Goal: Complete application form

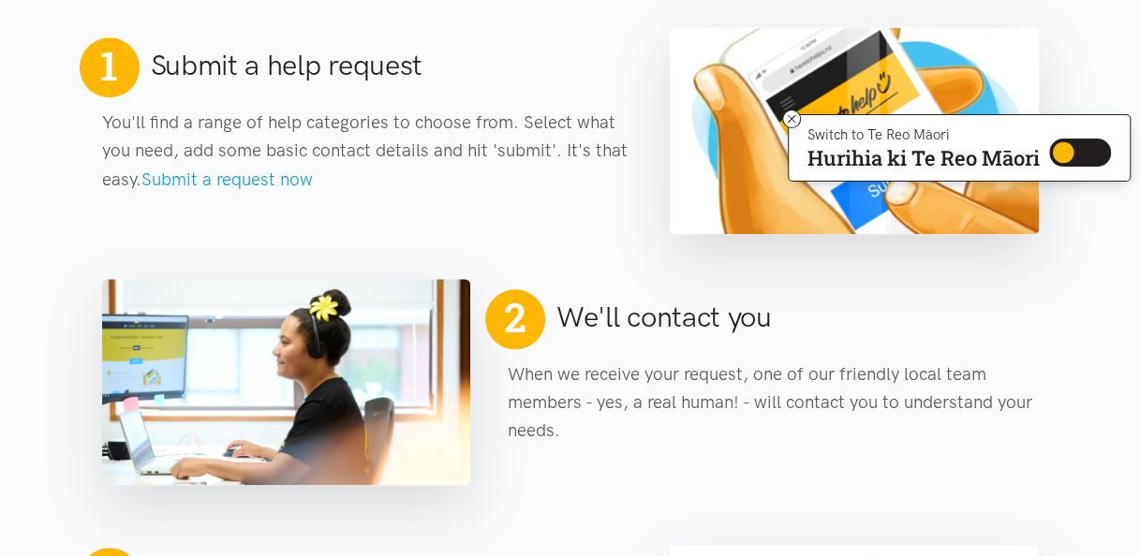
scroll to position [831, 0]
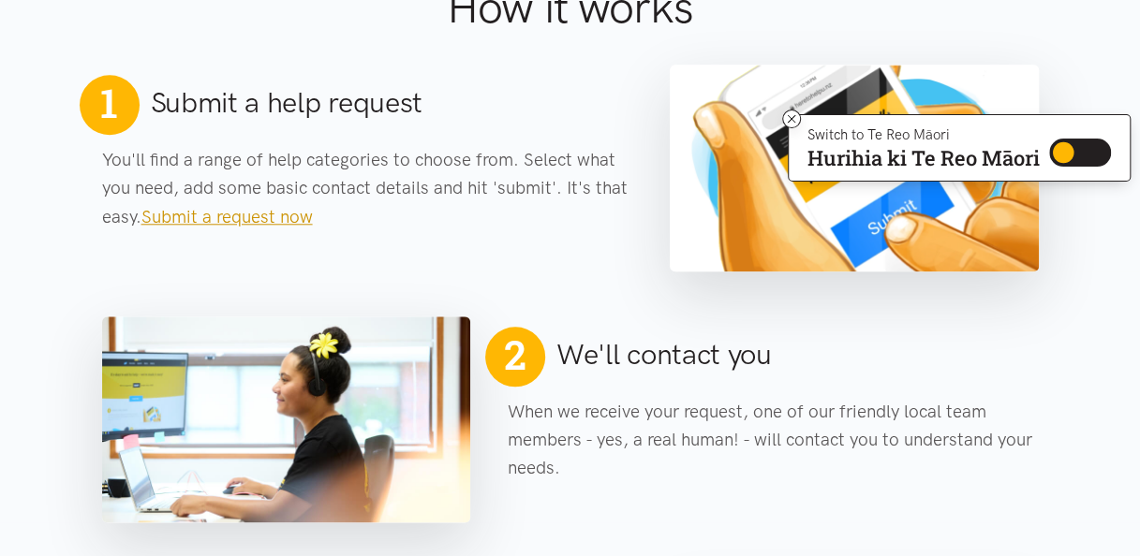
click at [256, 214] on link "Submit a request now" at bounding box center [226, 217] width 171 height 22
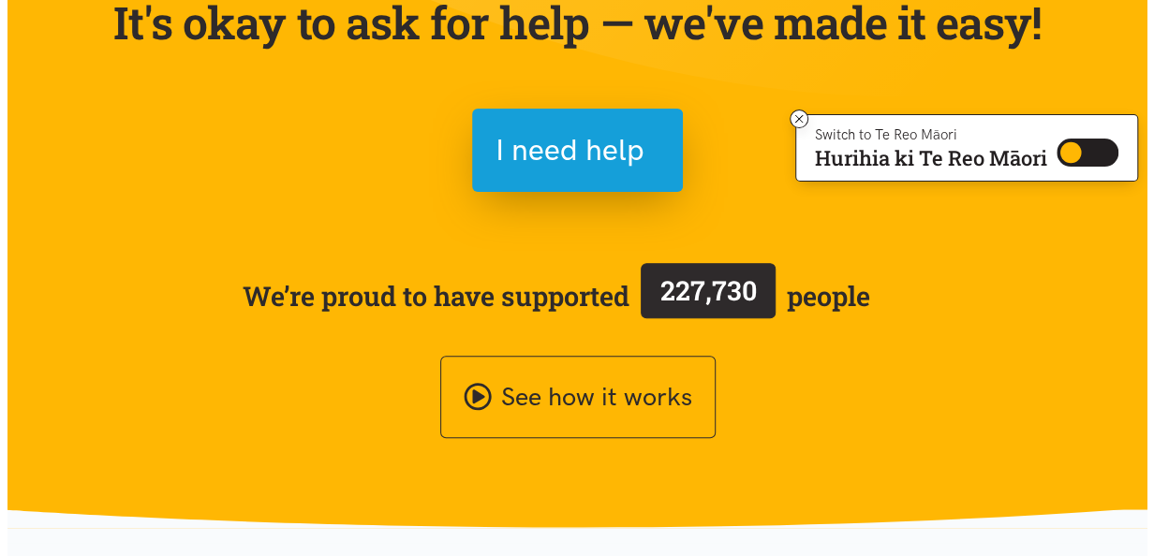
scroll to position [225, 0]
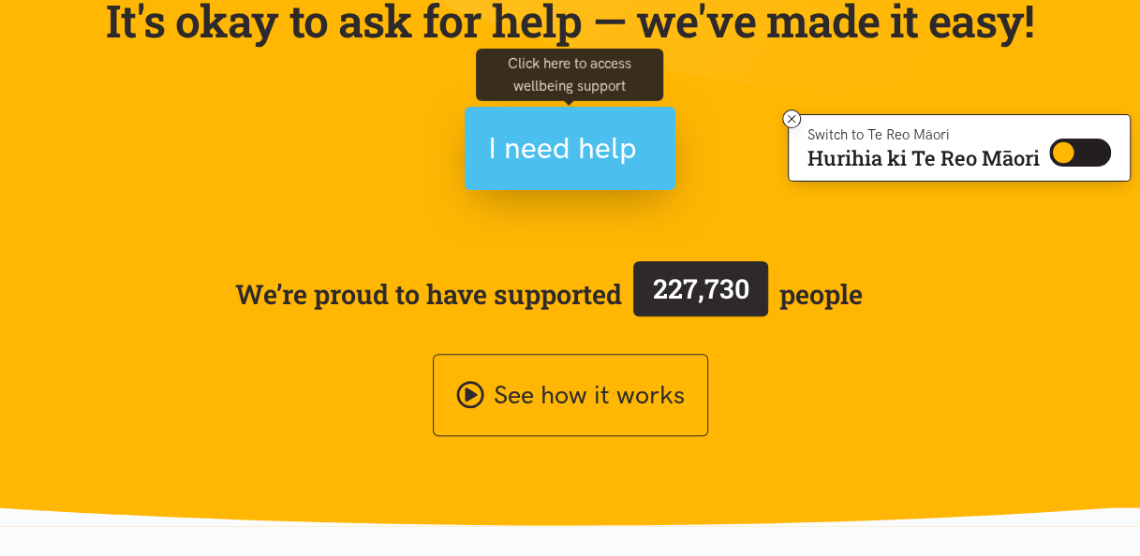
click at [552, 153] on span "I need help" at bounding box center [562, 149] width 149 height 48
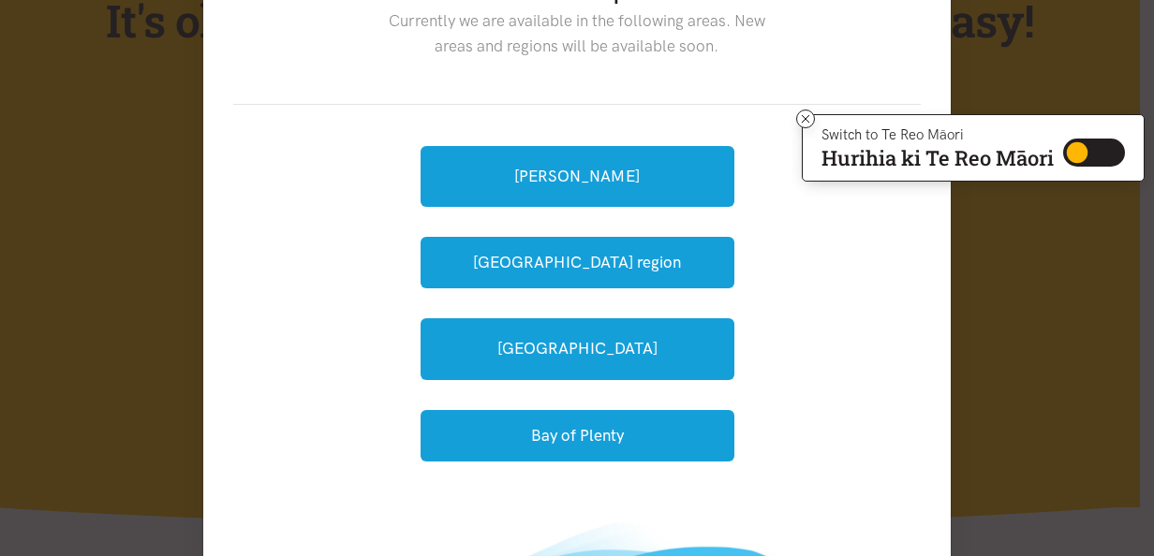
scroll to position [112, 0]
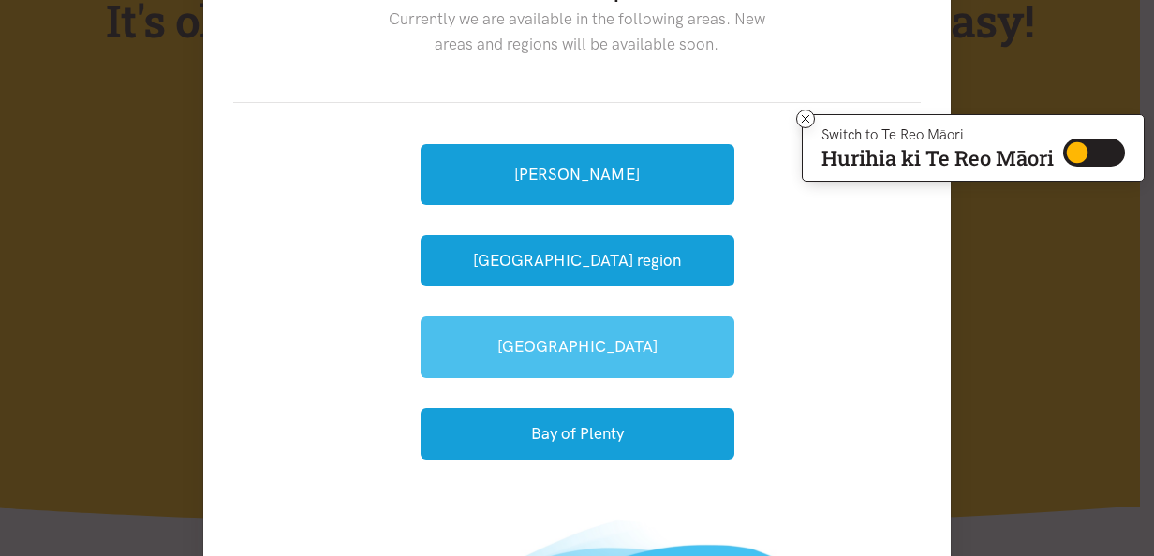
click at [609, 344] on link "[GEOGRAPHIC_DATA]" at bounding box center [578, 347] width 314 height 61
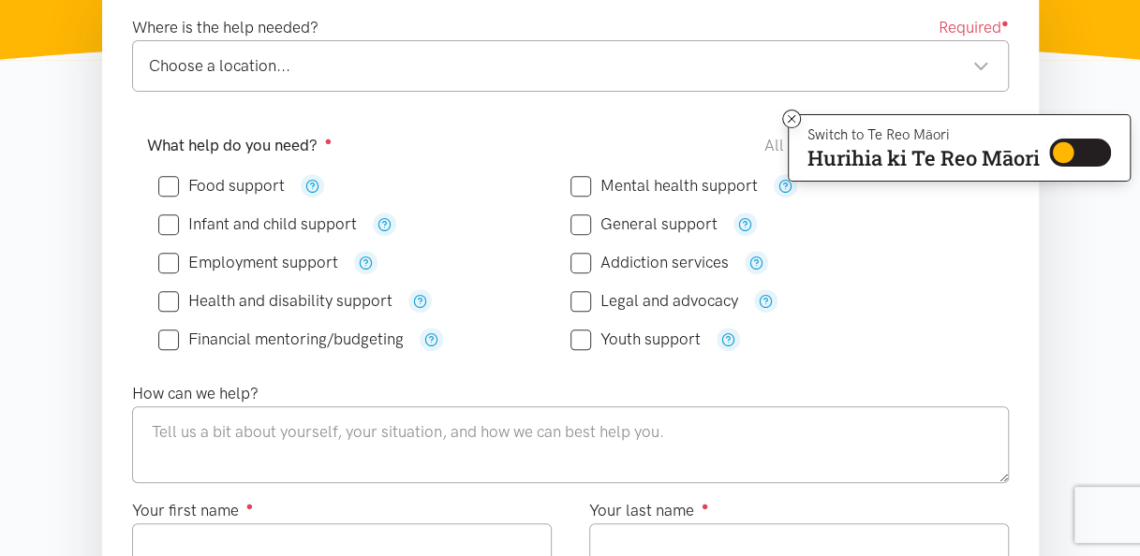
scroll to position [337, 0]
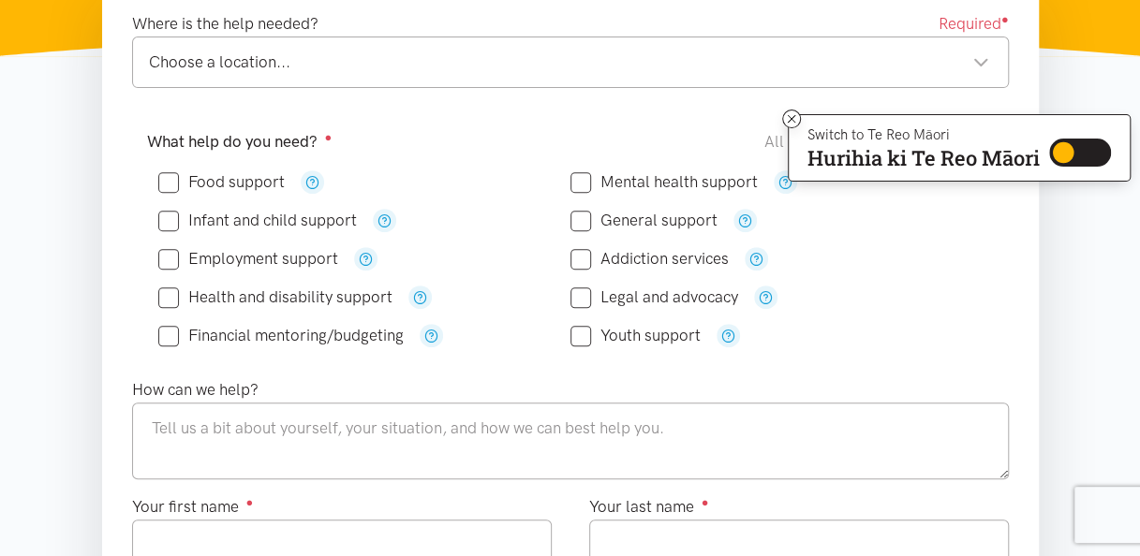
click at [163, 185] on input "Food support" at bounding box center [221, 182] width 126 height 16
checkbox input "true"
click at [210, 61] on div "Choose a location..." at bounding box center [569, 62] width 840 height 25
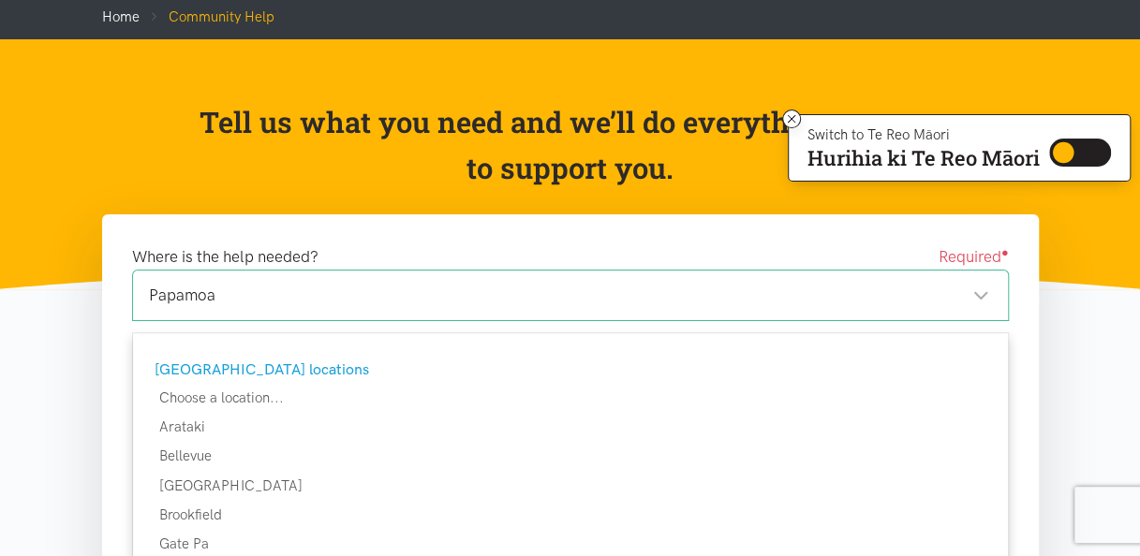
scroll to position [0, 0]
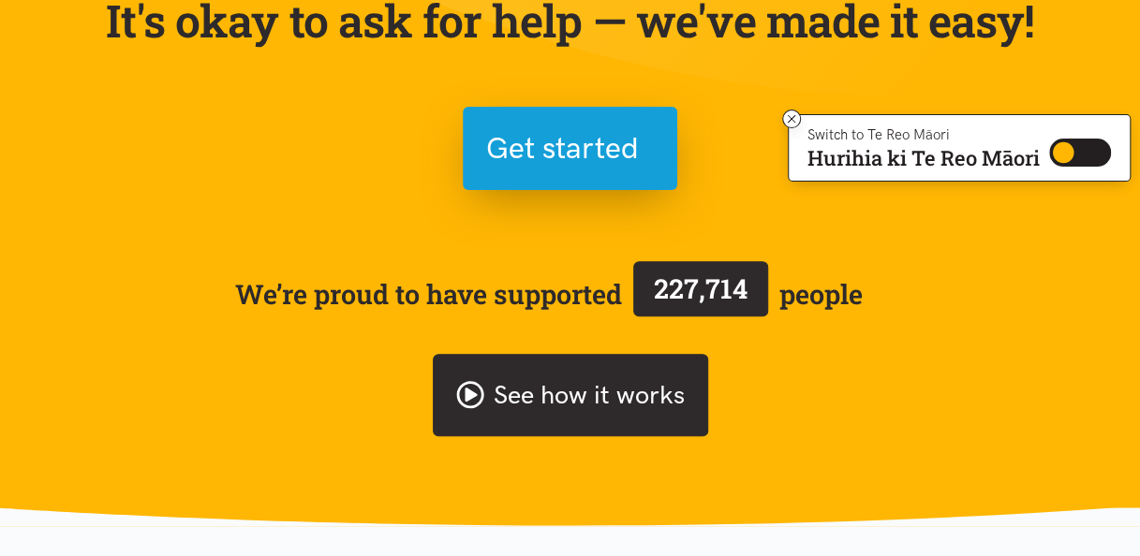
click at [531, 384] on link "See how it works" at bounding box center [570, 395] width 275 height 83
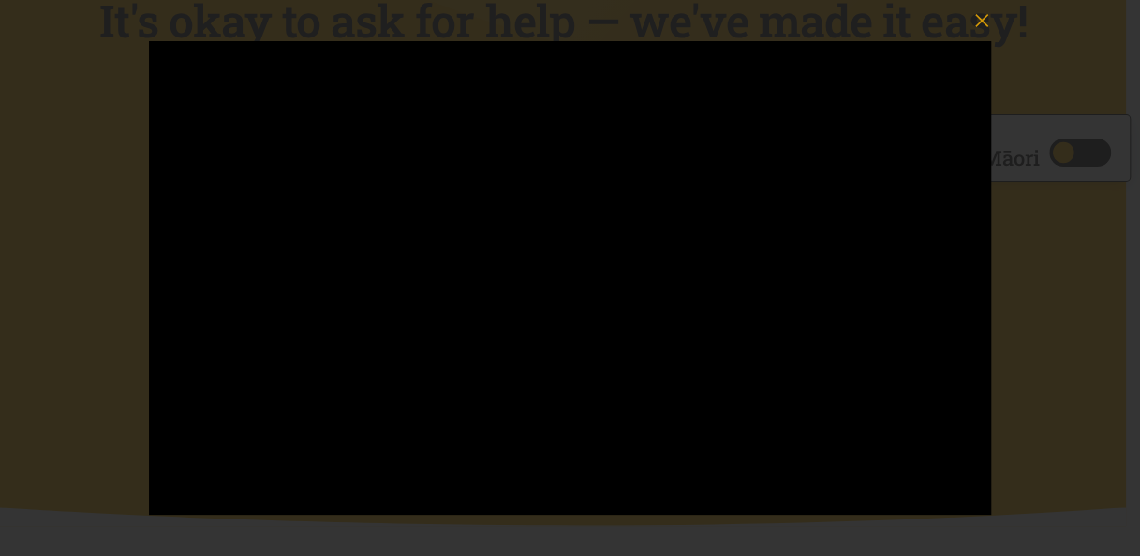
scroll to position [831, 0]
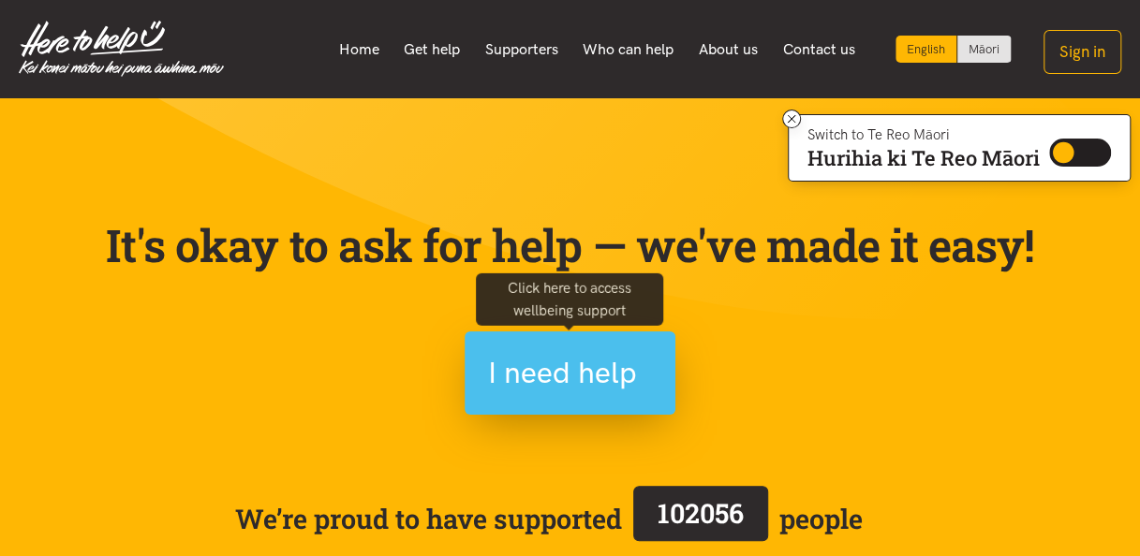
drag, startPoint x: 556, startPoint y: 384, endPoint x: 498, endPoint y: 382, distance: 57.2
click at [498, 382] on span "I need help" at bounding box center [562, 373] width 149 height 48
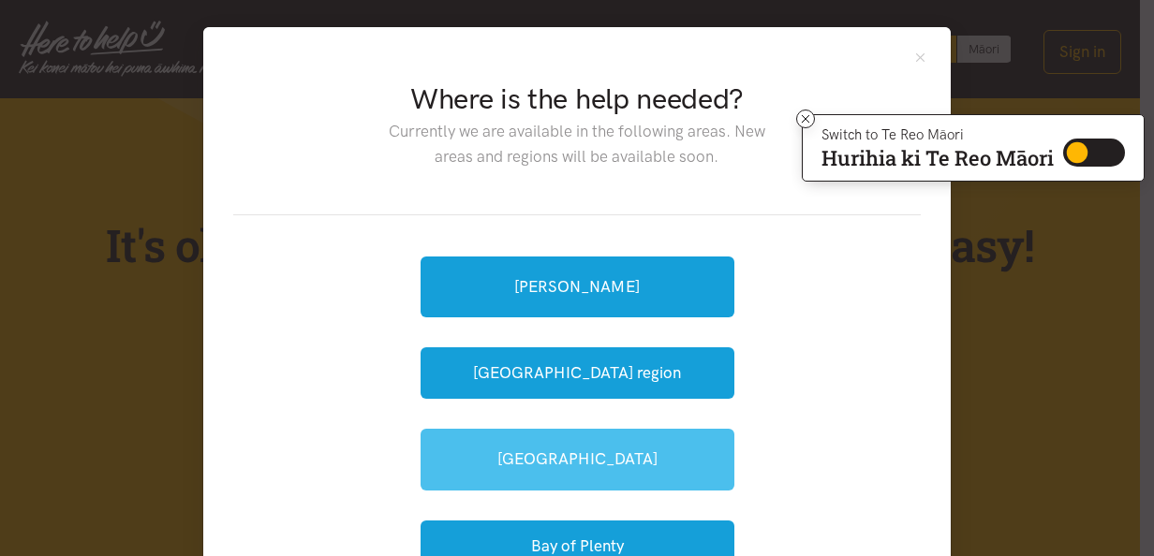
click at [524, 470] on link "[GEOGRAPHIC_DATA]" at bounding box center [578, 459] width 314 height 61
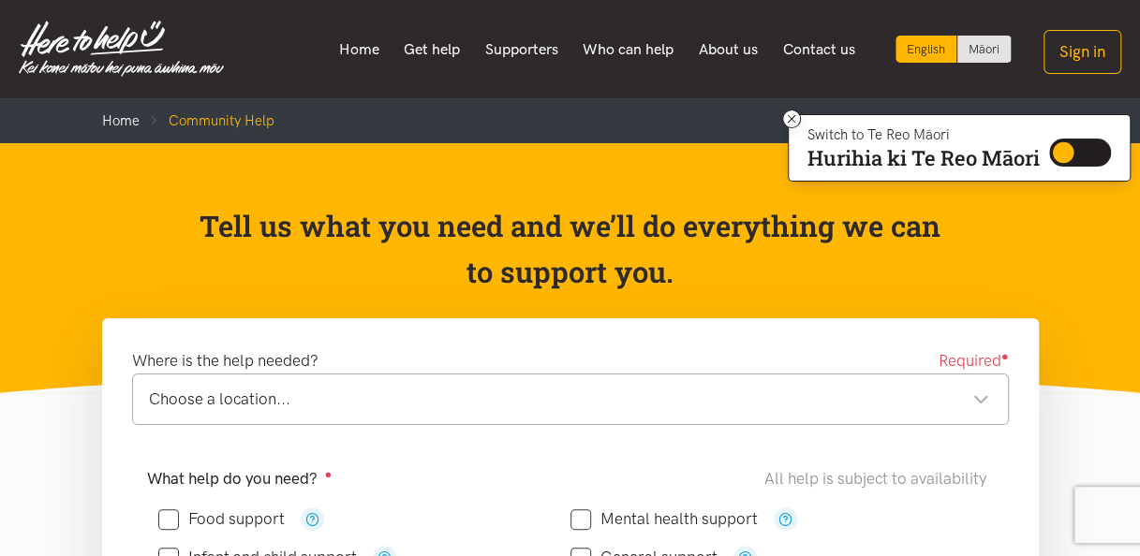
click at [520, 397] on div "Choose a location..." at bounding box center [569, 399] width 840 height 25
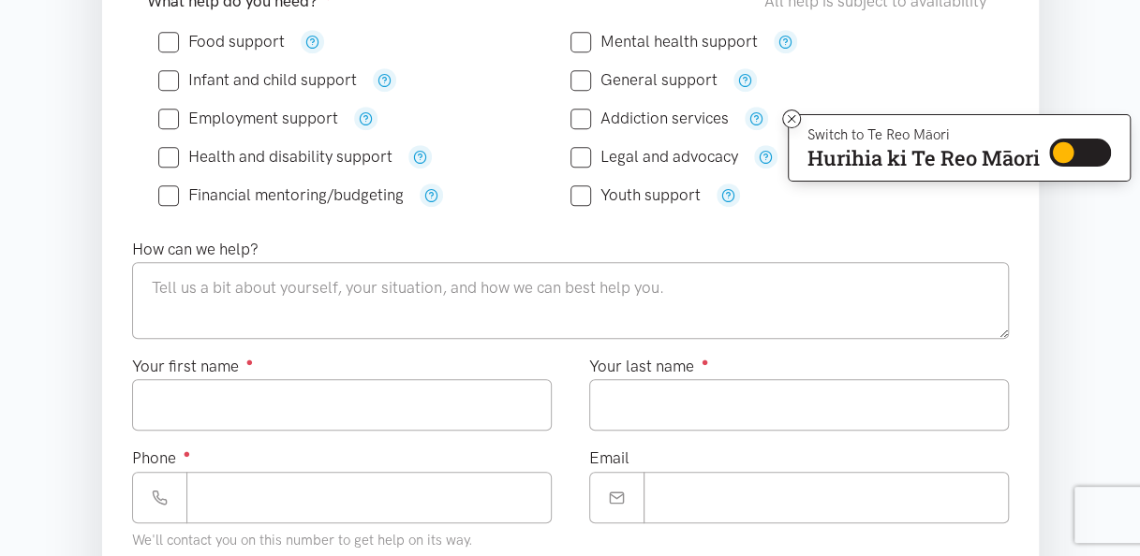
scroll to position [476, 0]
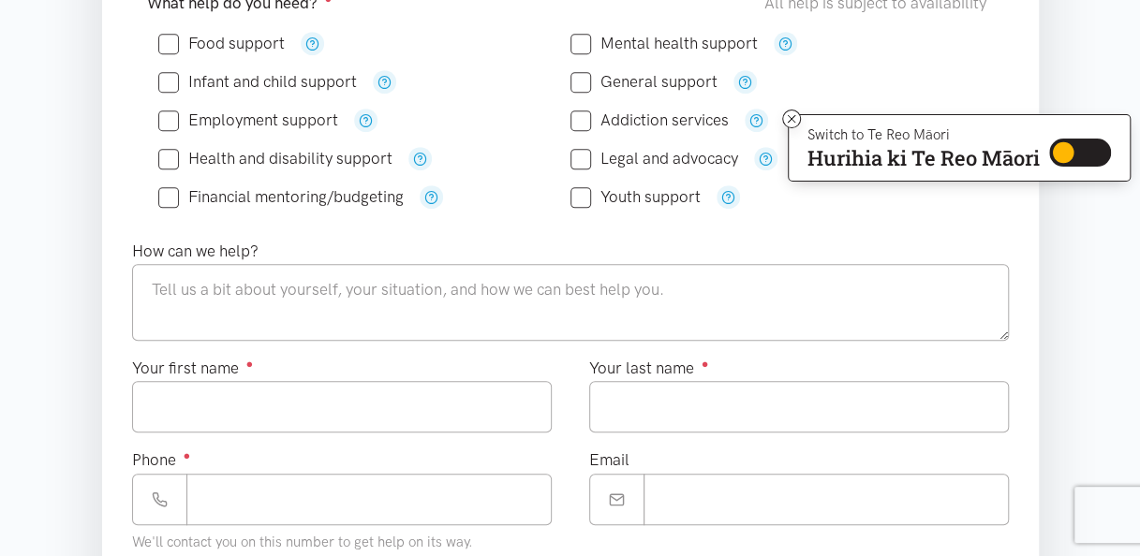
click at [171, 120] on input "Employment support" at bounding box center [248, 120] width 180 height 16
checkbox input "true"
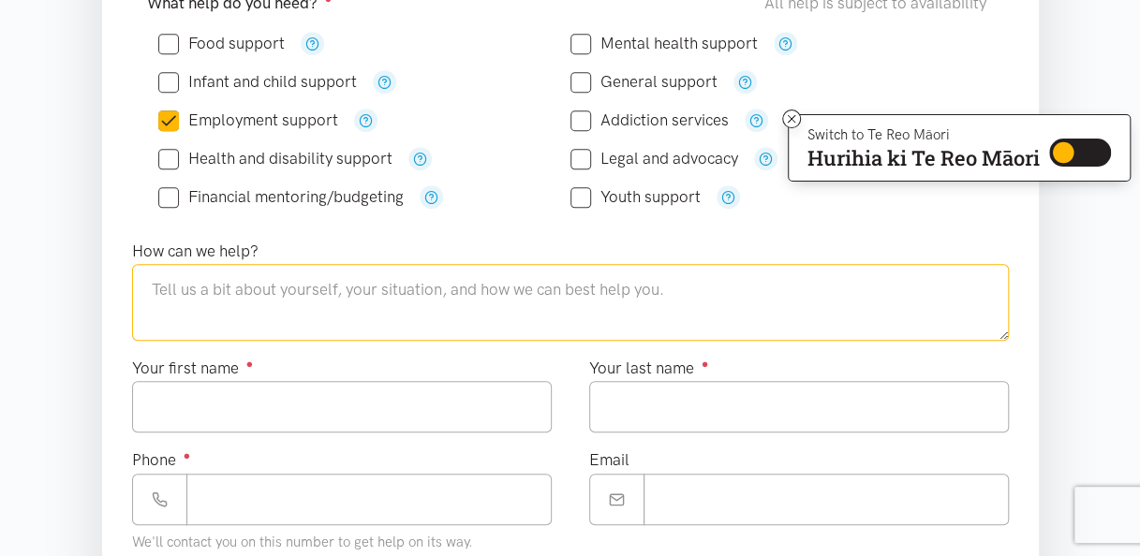
click at [287, 303] on textarea at bounding box center [570, 302] width 877 height 77
click at [266, 309] on textarea at bounding box center [570, 302] width 877 height 77
